Goal: Information Seeking & Learning: Check status

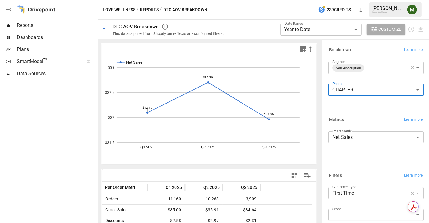
scroll to position [3, 0]
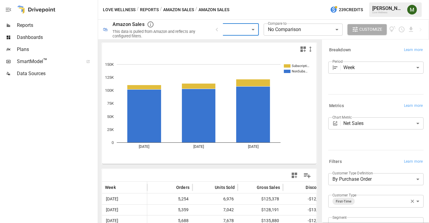
scroll to position [59, 0]
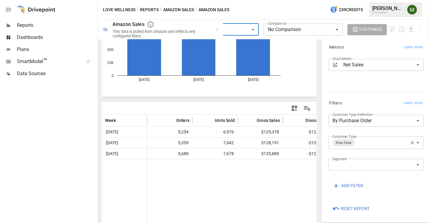
click at [242, 0] on body "**********" at bounding box center [214, 0] width 429 height 0
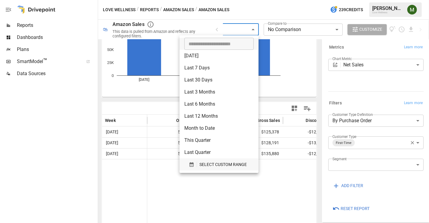
click at [191, 163] on icon "button" at bounding box center [192, 164] width 4 height 5
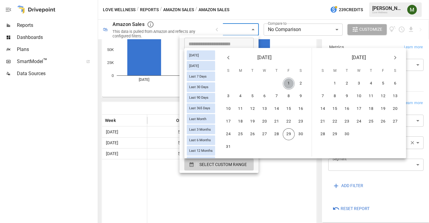
click at [291, 81] on button "1" at bounding box center [289, 84] width 12 height 12
click at [302, 121] on button "23" at bounding box center [301, 122] width 12 height 12
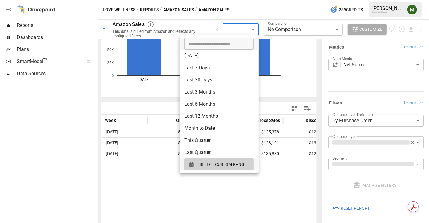
scroll to position [73, 0]
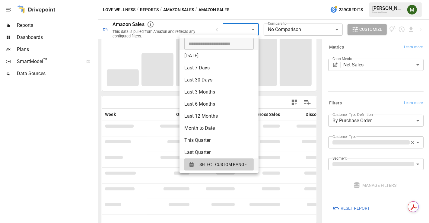
click at [268, 190] on div at bounding box center [214, 111] width 429 height 223
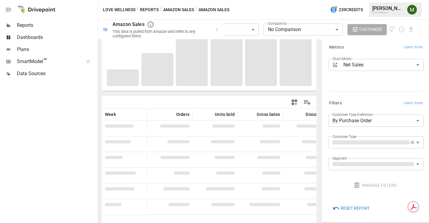
scroll to position [67, 0]
